Goal: Information Seeking & Learning: Learn about a topic

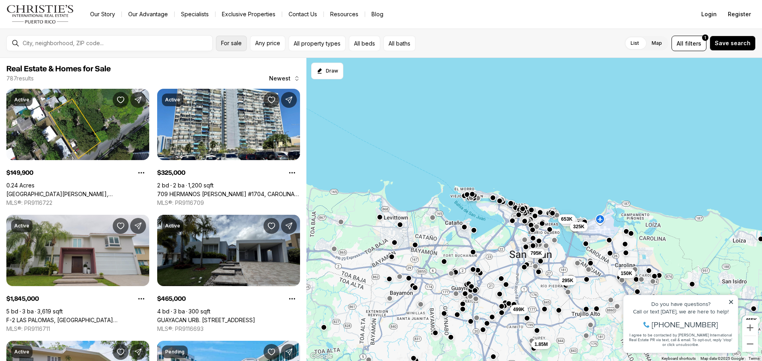
click at [234, 46] on span "For sale" at bounding box center [231, 43] width 21 height 6
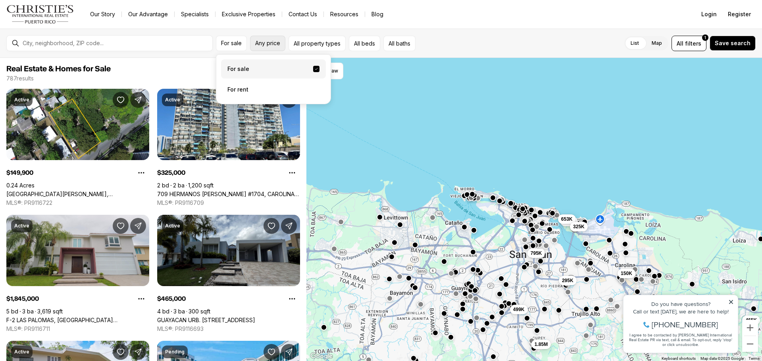
click at [269, 49] on button "Any price" at bounding box center [267, 43] width 35 height 15
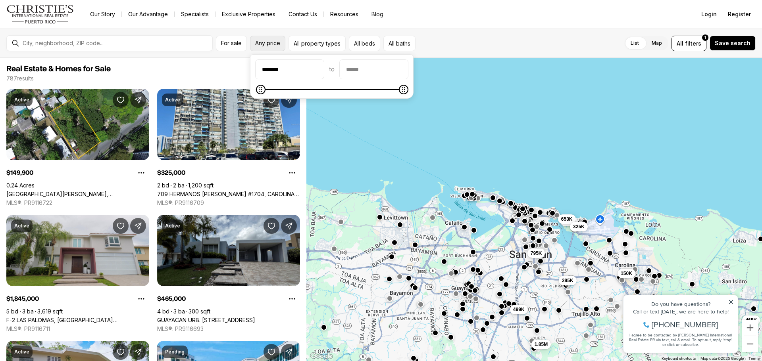
type input "********"
click at [395, 71] on input "priceMax" at bounding box center [374, 69] width 68 height 19
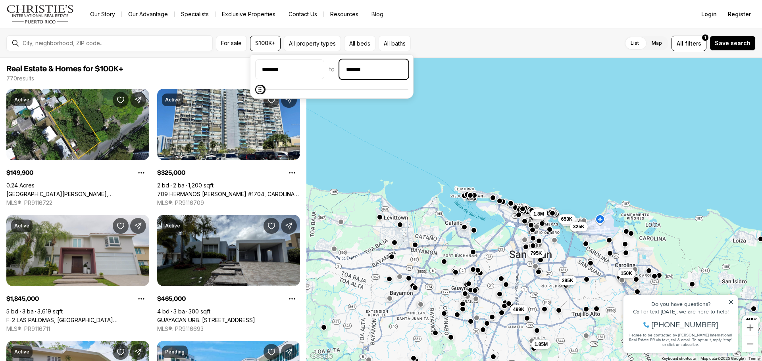
type input "********"
click at [330, 48] on button "All property types" at bounding box center [312, 43] width 57 height 15
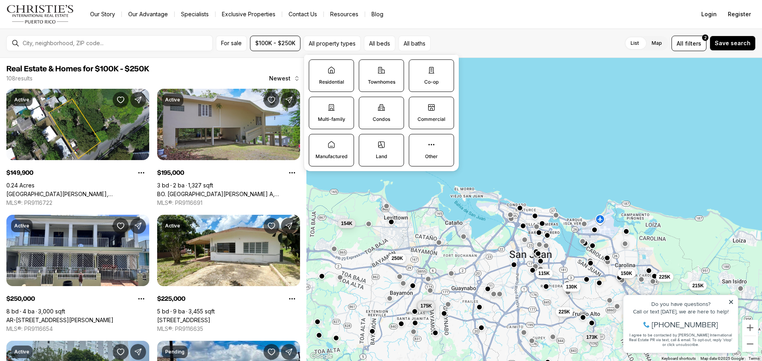
click at [335, 79] on p "Residential" at bounding box center [331, 82] width 25 height 6
click at [317, 68] on button "Residential" at bounding box center [313, 64] width 8 height 8
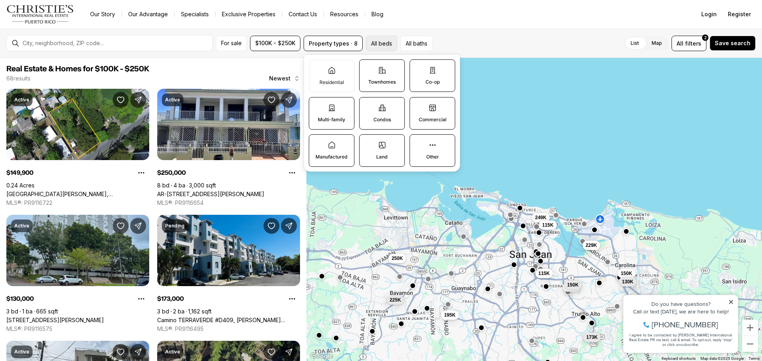
click at [386, 44] on button "All beds" at bounding box center [381, 43] width 31 height 15
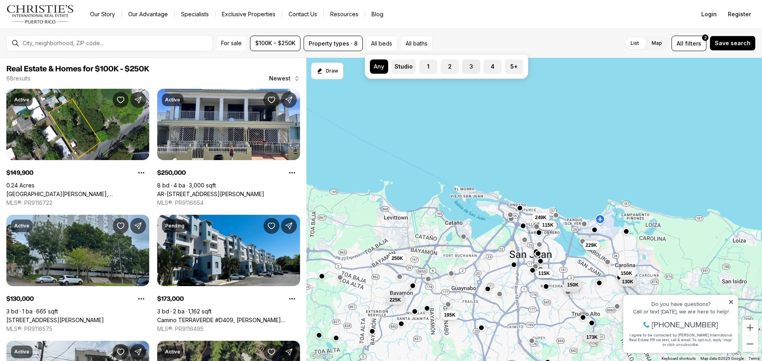
click at [474, 67] on label "3" at bounding box center [471, 66] width 18 height 14
click at [470, 67] on button "3" at bounding box center [466, 63] width 8 height 8
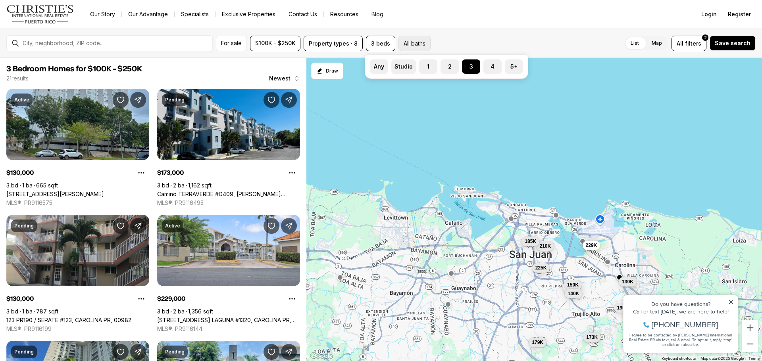
click at [412, 46] on button "All baths" at bounding box center [414, 43] width 32 height 15
click at [452, 65] on button "2" at bounding box center [448, 63] width 8 height 8
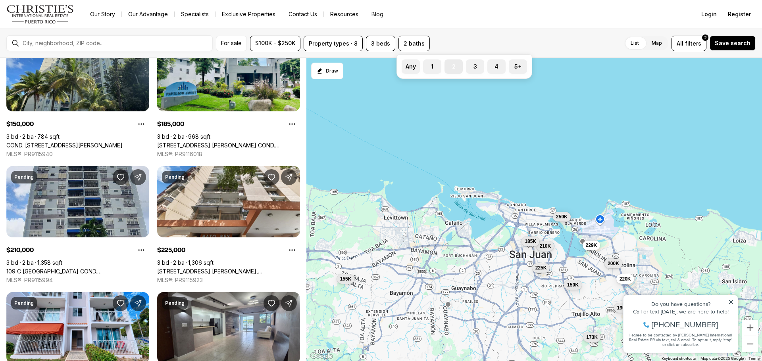
scroll to position [177, 0]
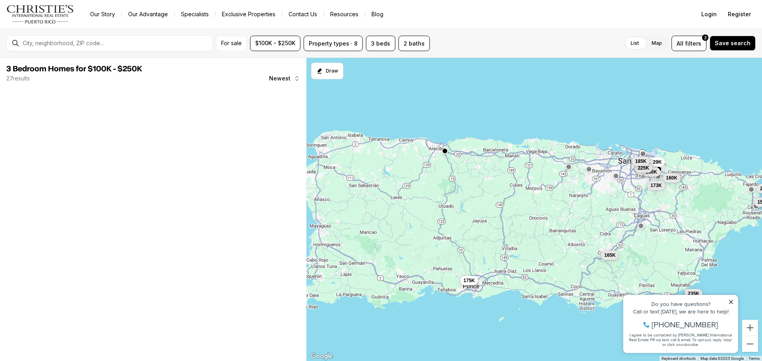
click at [473, 281] on span "175K" at bounding box center [469, 281] width 12 height 6
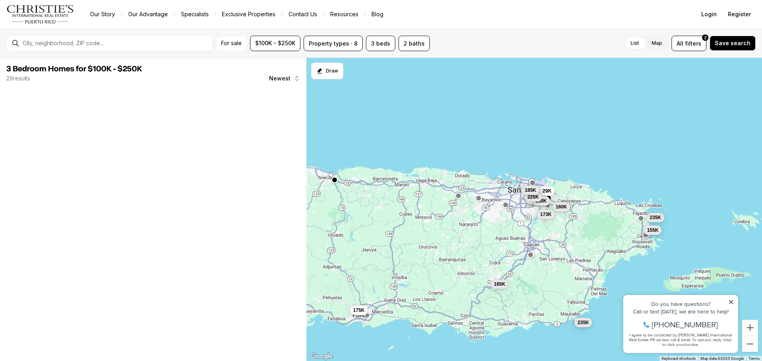
click at [653, 233] on span "155K" at bounding box center [653, 230] width 12 height 6
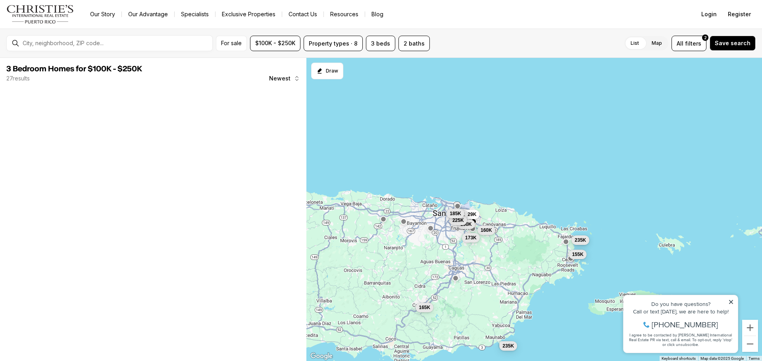
click at [583, 240] on span "235K" at bounding box center [580, 240] width 12 height 6
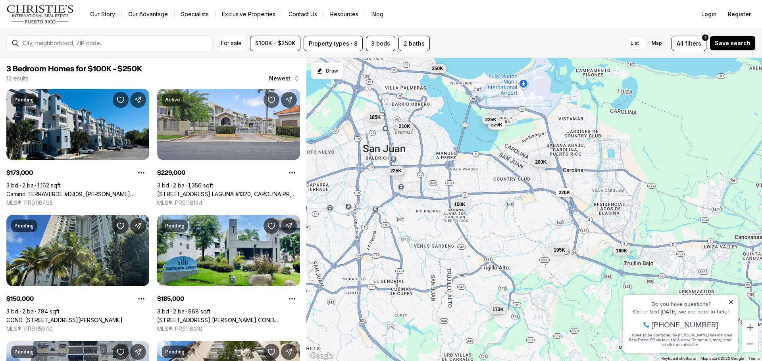
click at [492, 121] on span "225K" at bounding box center [491, 120] width 12 height 6
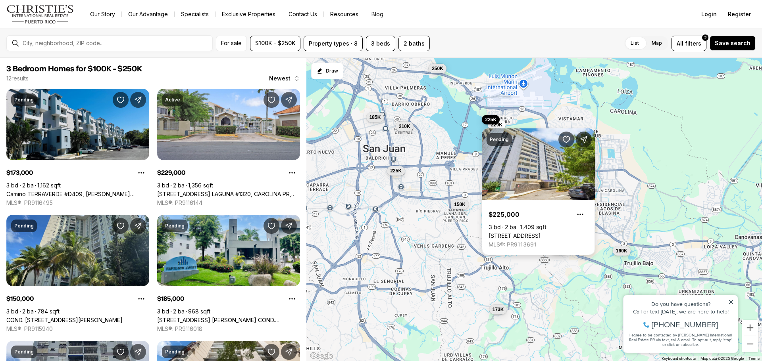
click at [506, 232] on link "[STREET_ADDRESS]" at bounding box center [514, 235] width 52 height 7
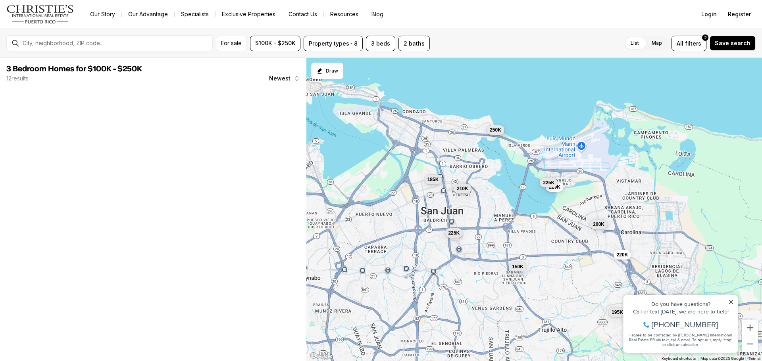
click at [495, 130] on span "250K" at bounding box center [495, 130] width 12 height 6
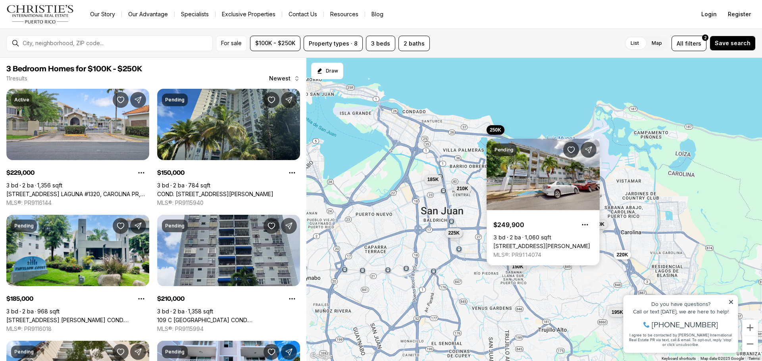
click at [539, 243] on link "[STREET_ADDRESS][PERSON_NAME]" at bounding box center [541, 246] width 97 height 7
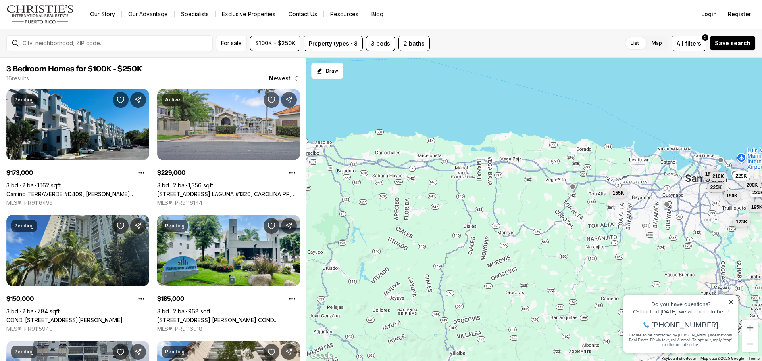
click at [555, 285] on div "155K 173K 229K 150K 185K 210K 225K 195K 168K 220K 200K" at bounding box center [533, 210] width 455 height 304
